Goal: Information Seeking & Learning: Learn about a topic

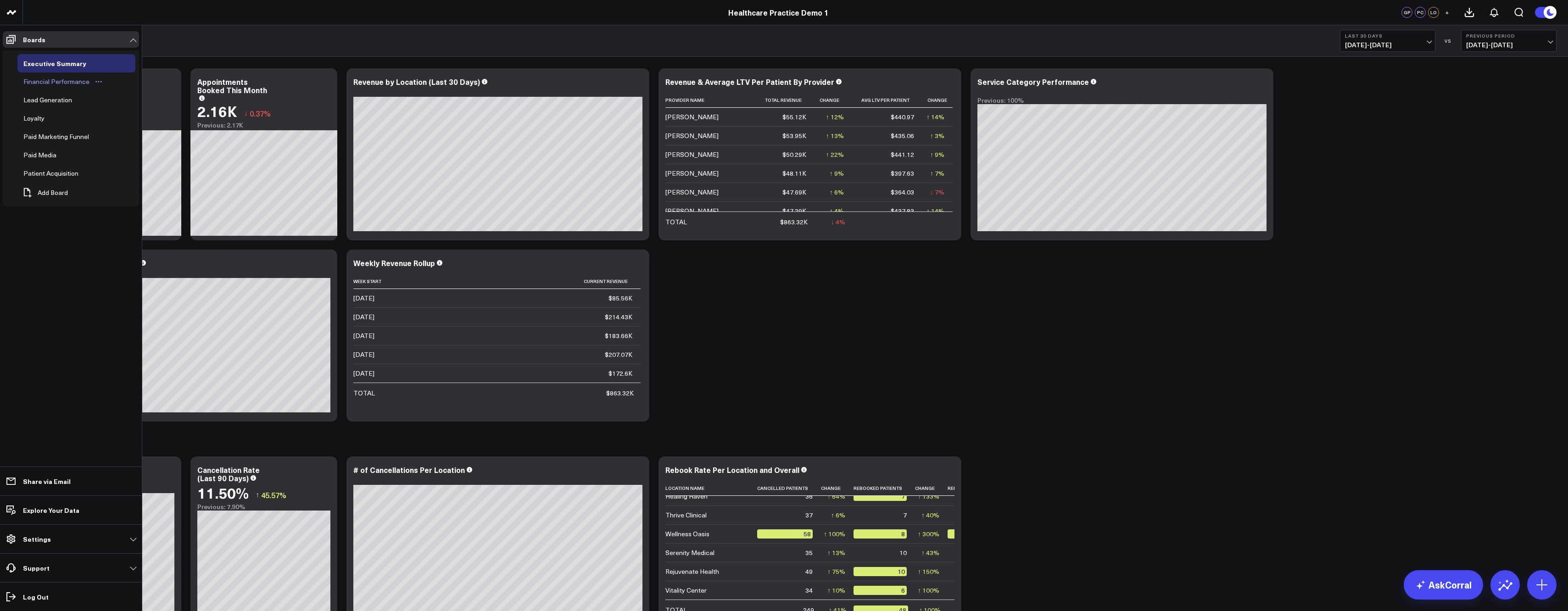
click at [54, 82] on div "Financial Performance" at bounding box center [57, 82] width 71 height 11
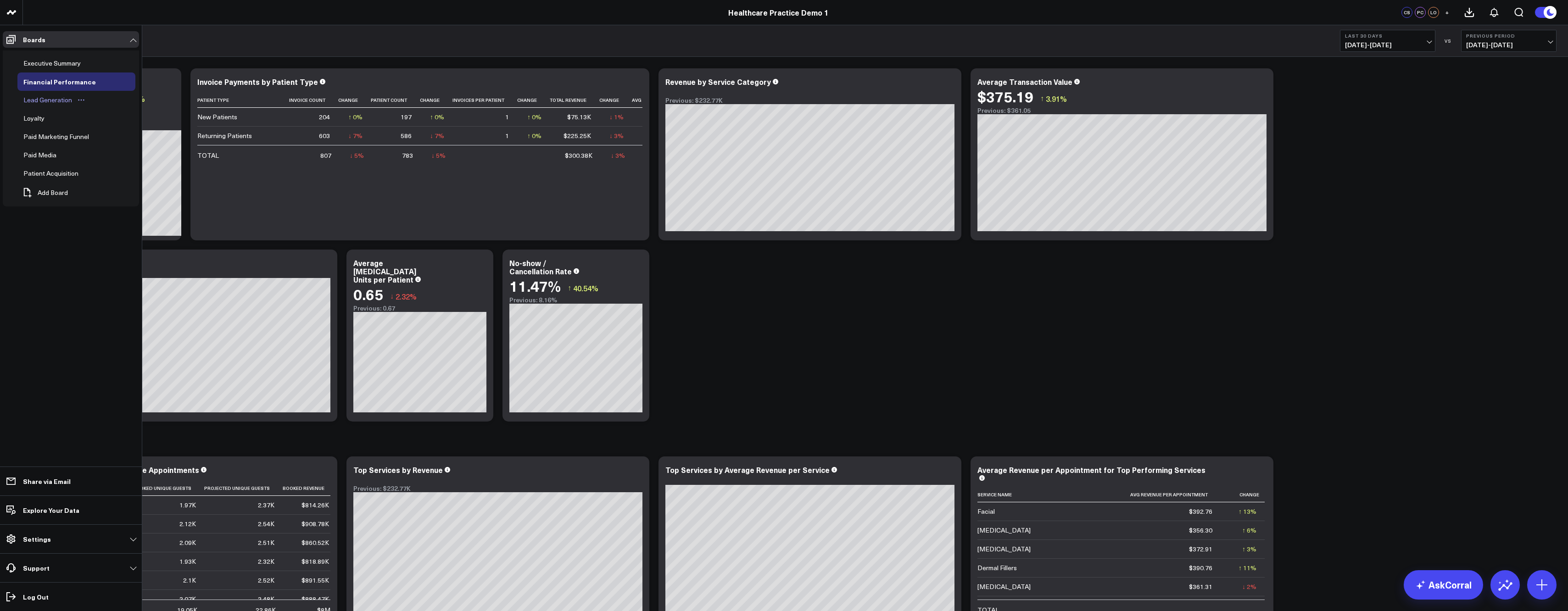
click at [55, 100] on div "Lead Generation" at bounding box center [47, 100] width 53 height 11
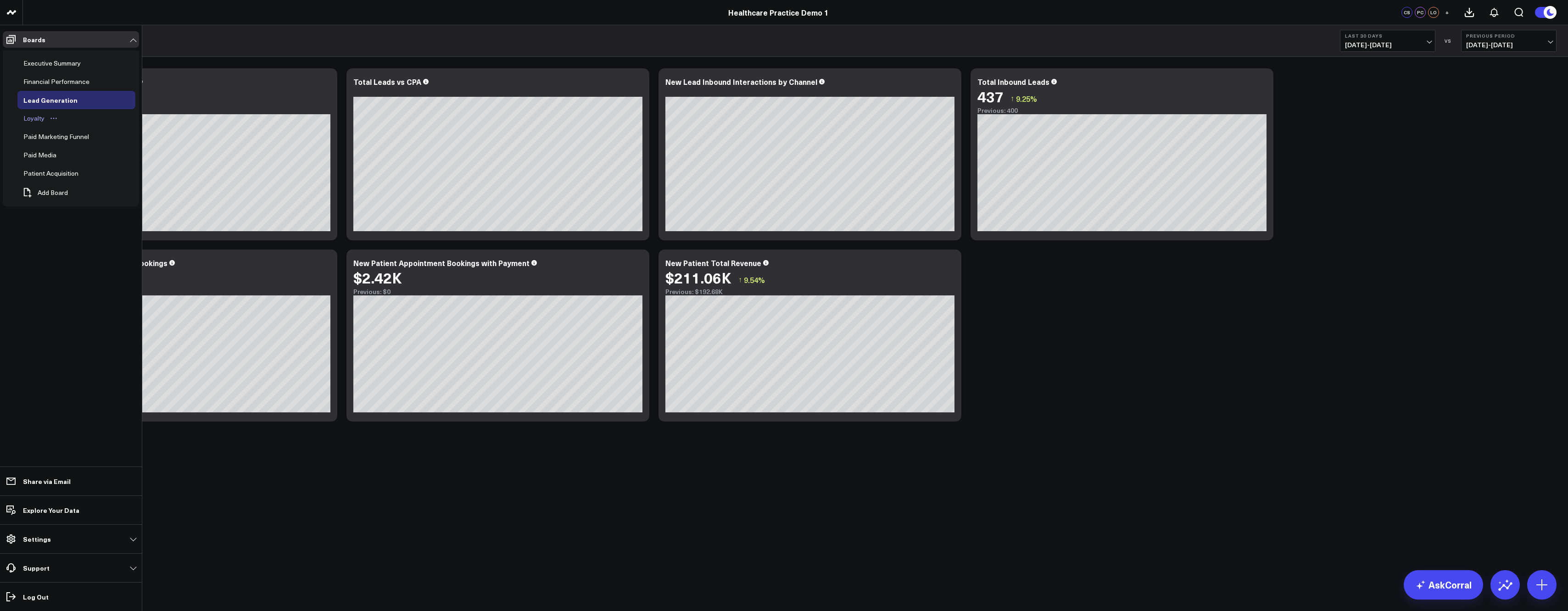
click at [33, 120] on div "Loyalty" at bounding box center [34, 118] width 26 height 11
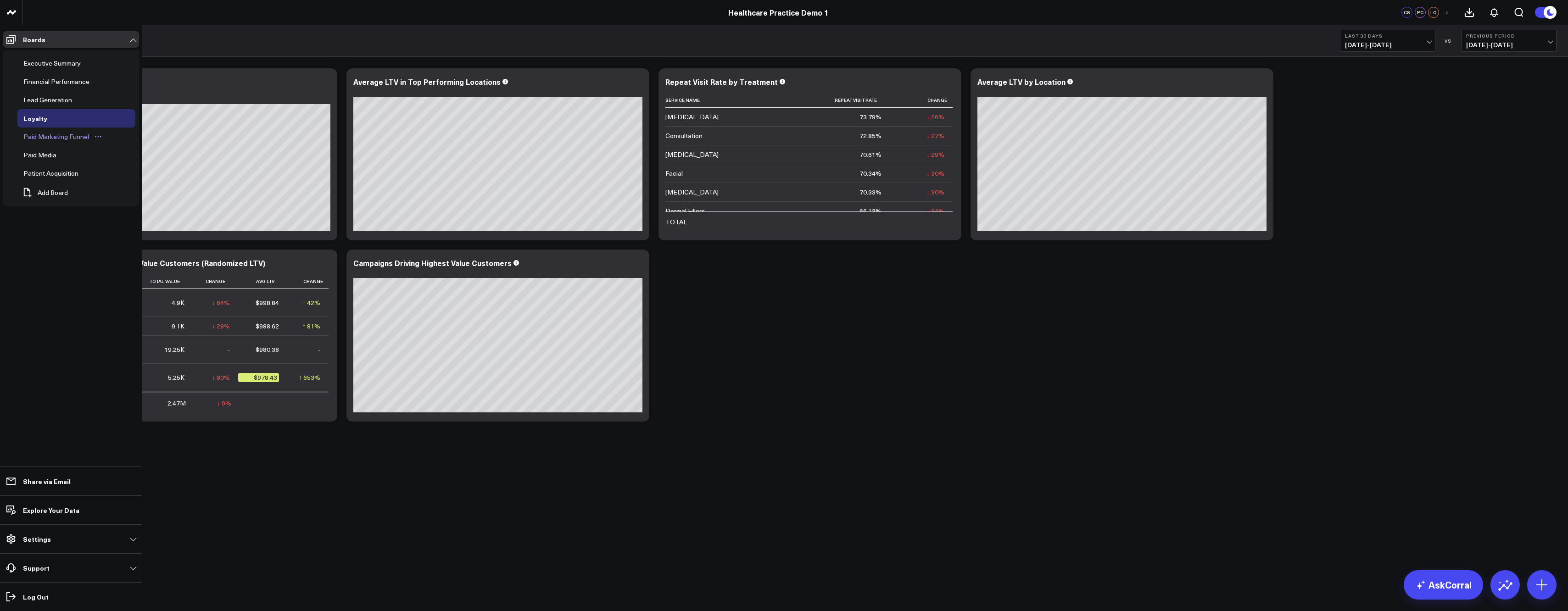
click at [37, 135] on div "Paid Marketing Funnel" at bounding box center [56, 137] width 70 height 11
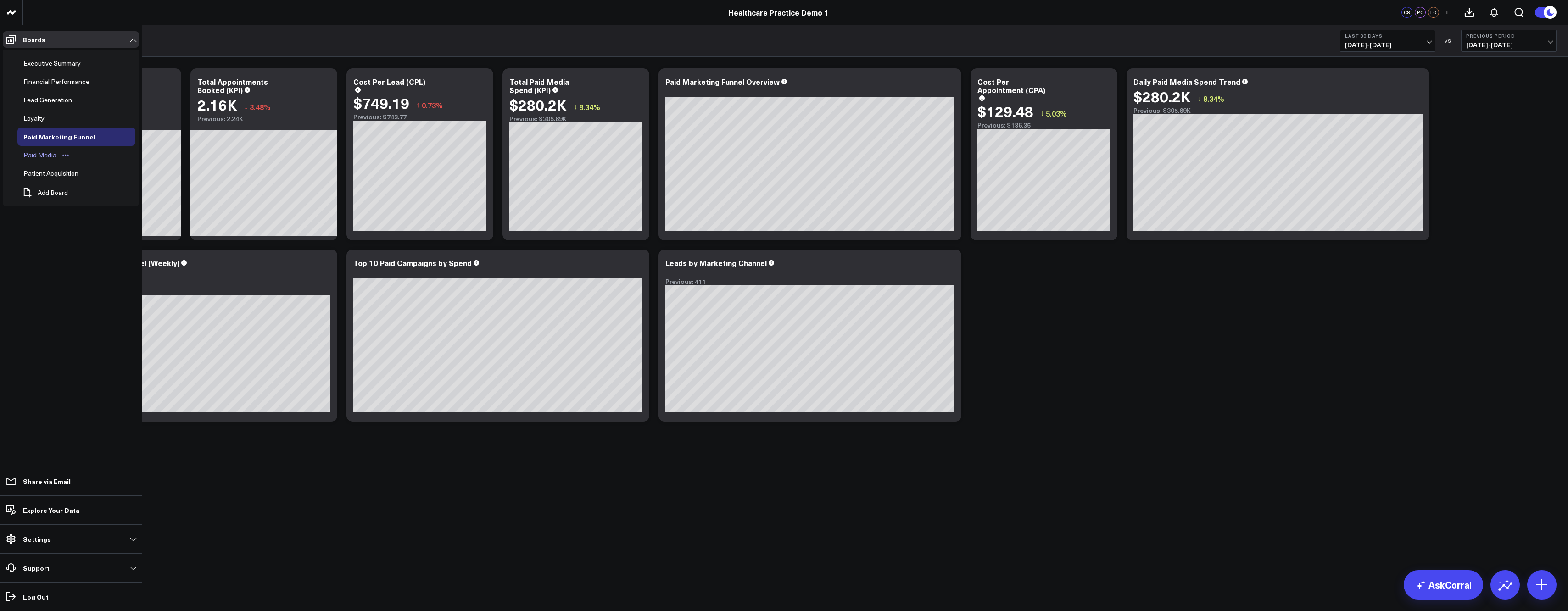
click at [29, 159] on div "Paid Media" at bounding box center [40, 155] width 38 height 11
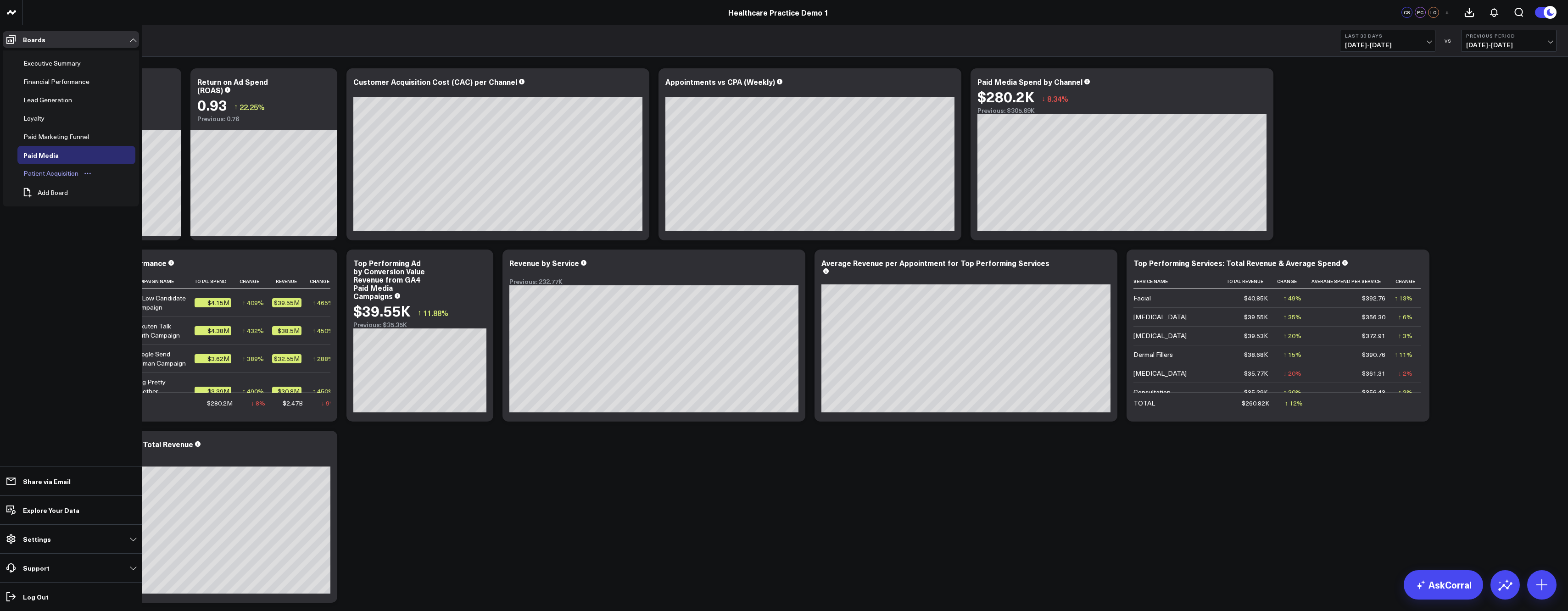
click at [34, 172] on div "Patient Acquisition" at bounding box center [51, 173] width 60 height 11
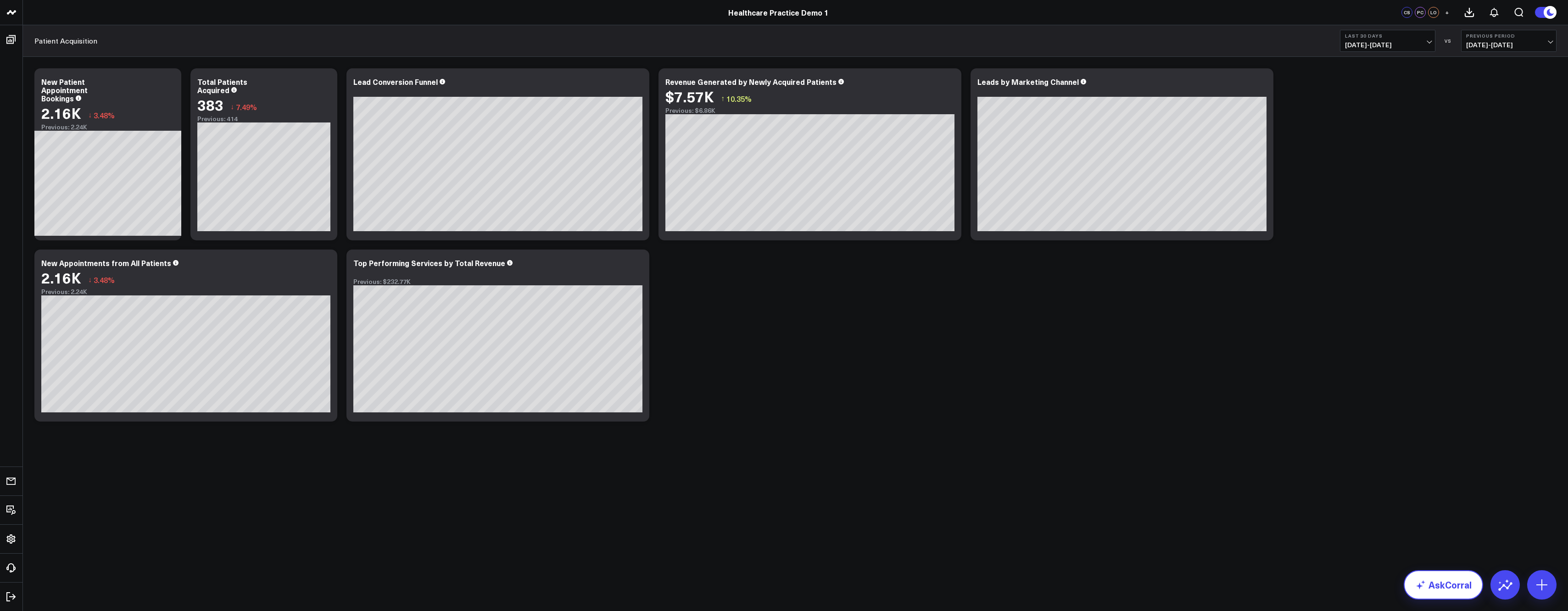
click at [1432, 585] on link "AskCorral" at bounding box center [1443, 585] width 79 height 29
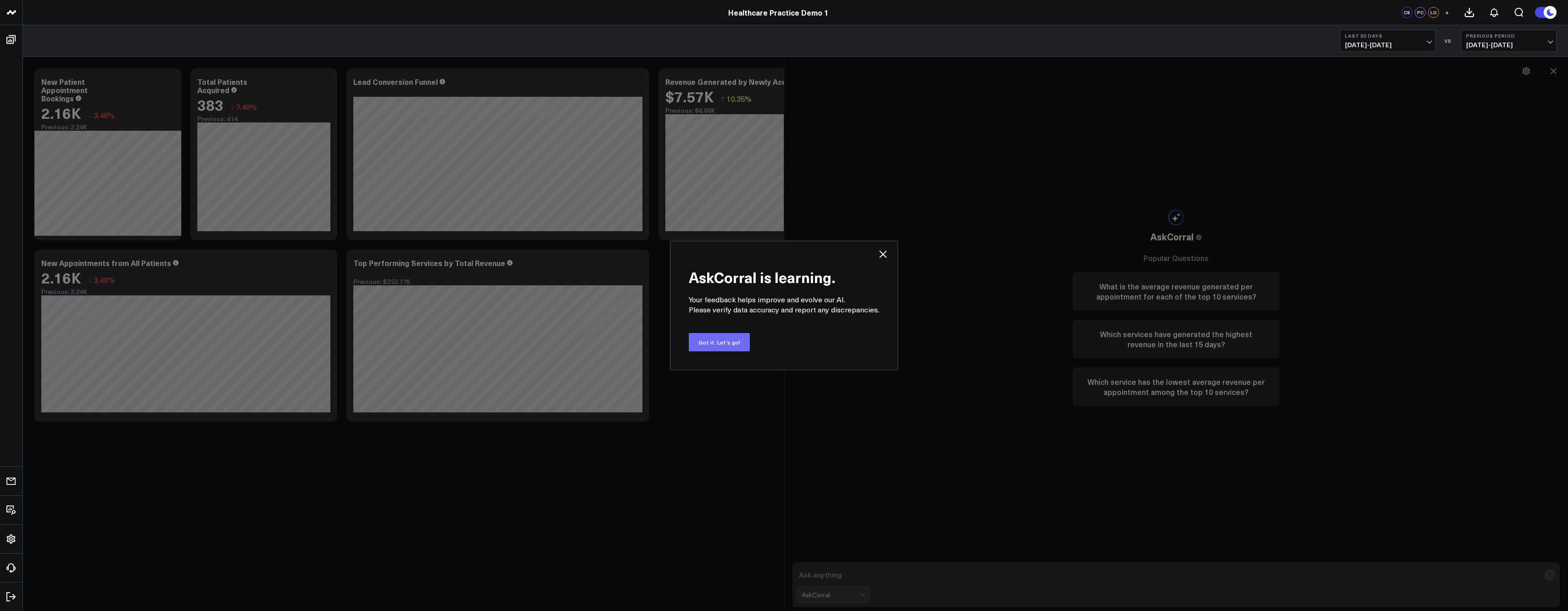
click at [724, 343] on button "Got it. Let's go!" at bounding box center [719, 342] width 61 height 18
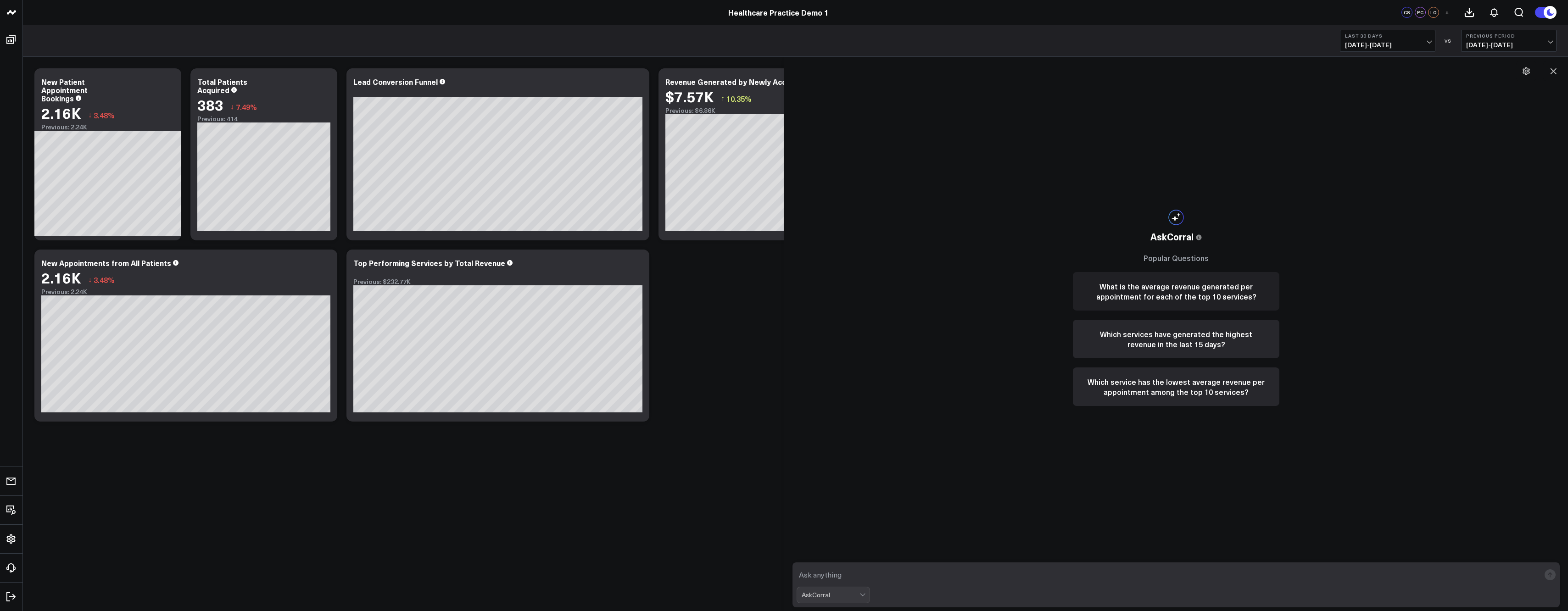
click at [1167, 291] on button "What is the average revenue generated per appointment for each of the top 10 se…" at bounding box center [1176, 291] width 206 height 38
